Goal: Information Seeking & Learning: Learn about a topic

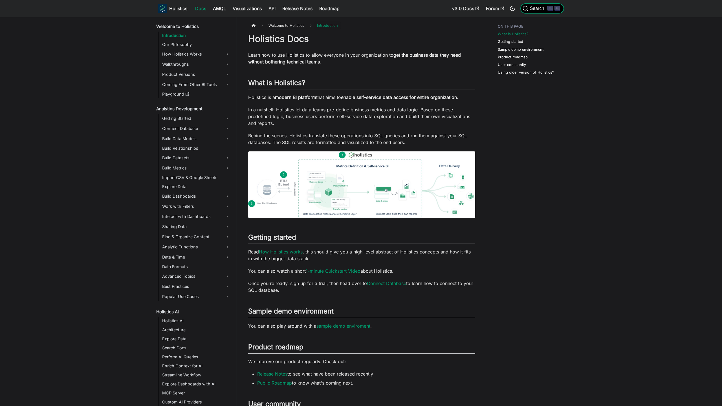
click at [543, 9] on span "Search" at bounding box center [537, 8] width 19 height 5
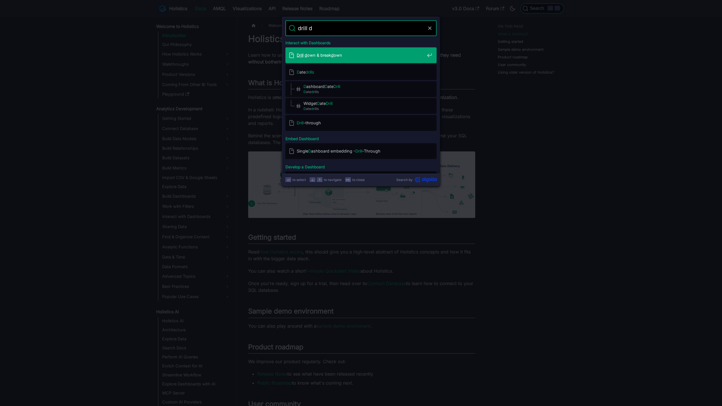
type input "drill do"
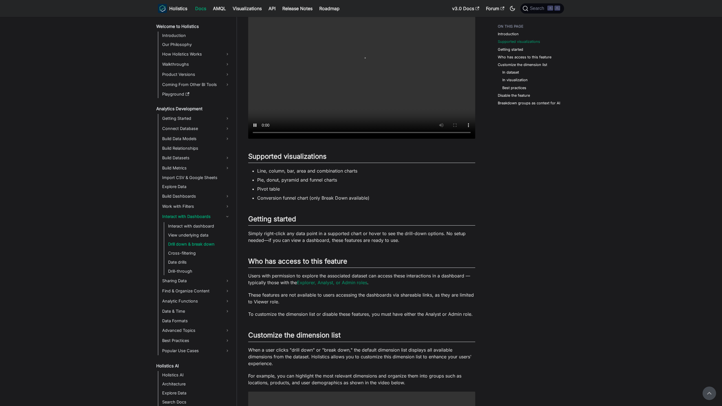
scroll to position [190, 0]
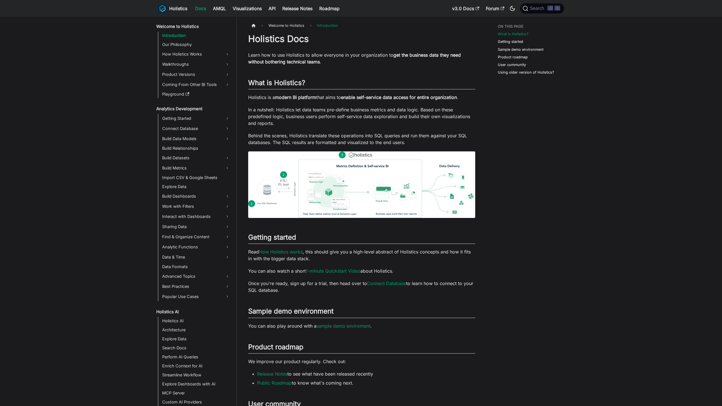
click at [554, 2] on div "Search ⌘ K" at bounding box center [540, 8] width 47 height 12
click at [545, 12] on button "Search ⌘ K" at bounding box center [543, 8] width 44 height 10
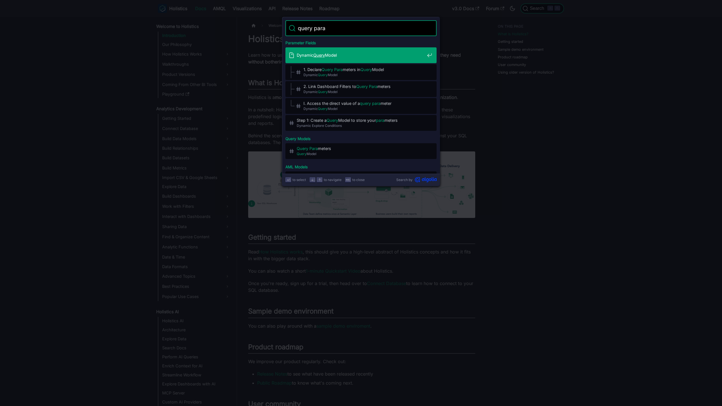
type input "query param"
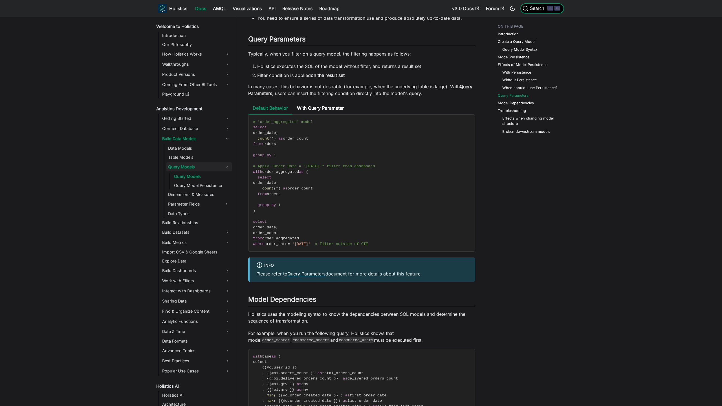
scroll to position [1622, 0]
